Goal: Information Seeking & Learning: Learn about a topic

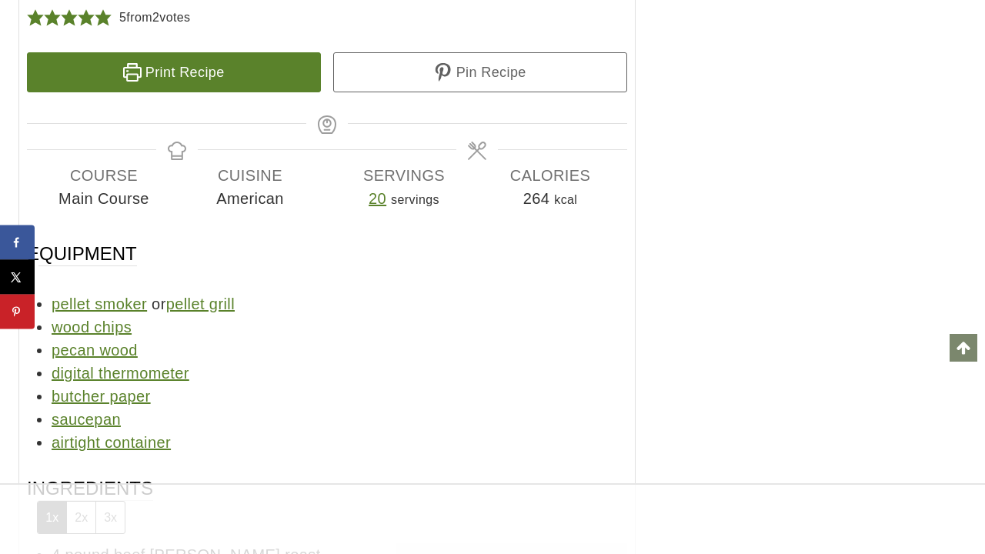
scroll to position [13752, 0]
